Goal: Check status: Check status

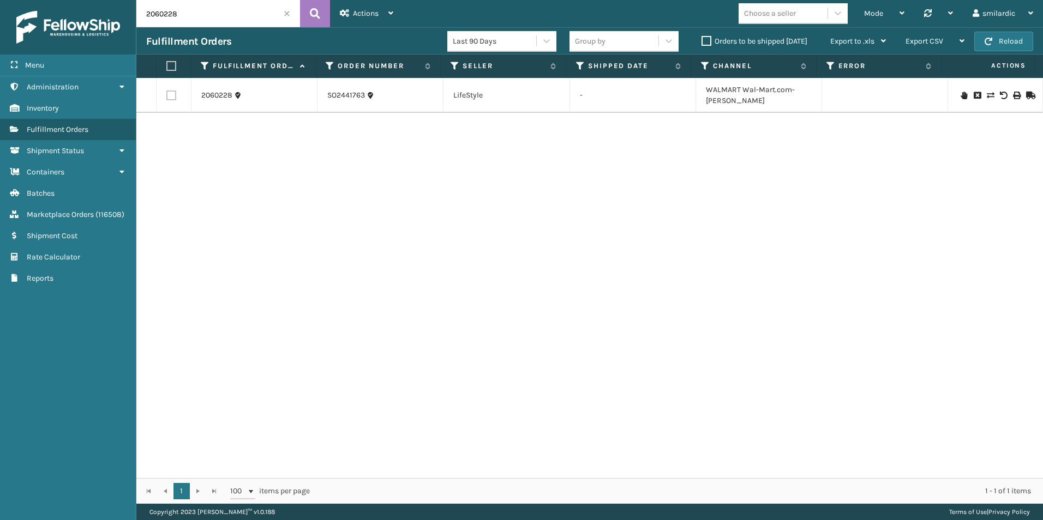
click at [284, 14] on span at bounding box center [287, 13] width 7 height 7
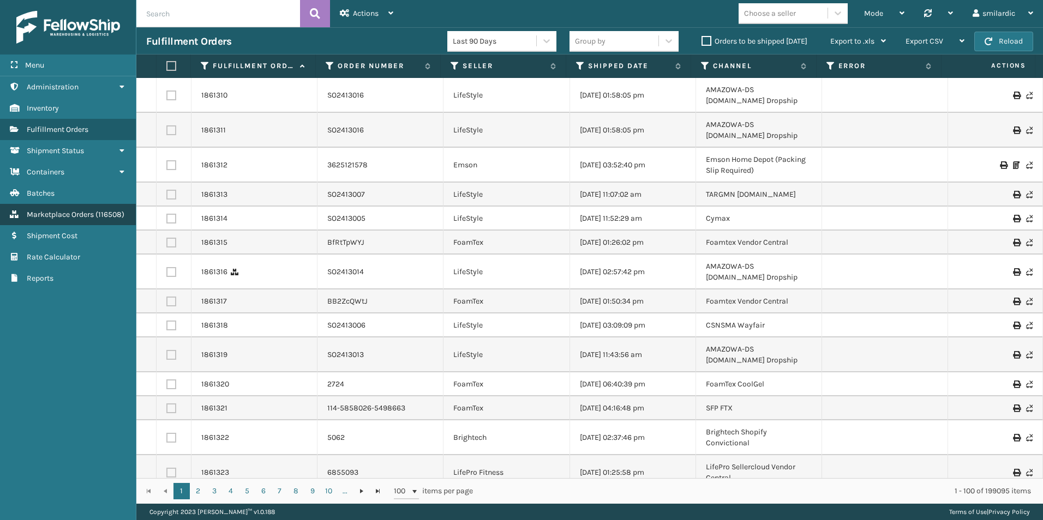
click at [72, 215] on span "Marketplace Orders" at bounding box center [60, 214] width 67 height 9
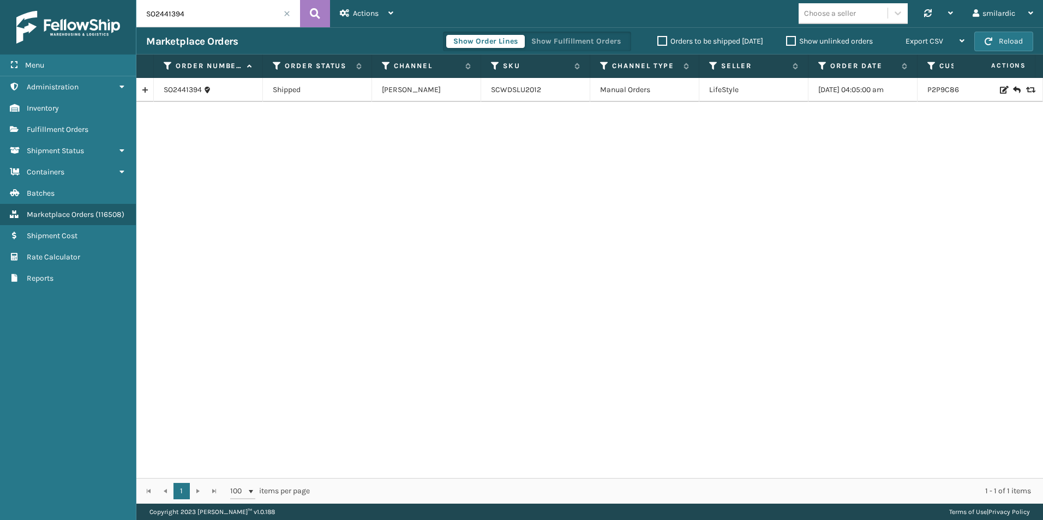
click at [284, 13] on span at bounding box center [287, 13] width 7 height 7
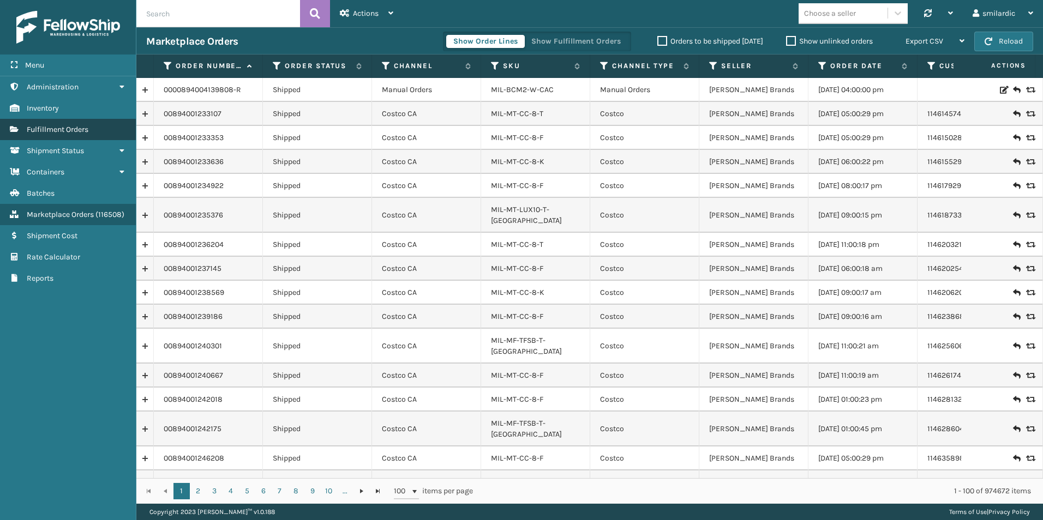
click at [94, 128] on link "Fulfillment Orders" at bounding box center [68, 129] width 136 height 21
